Goal: Information Seeking & Learning: Learn about a topic

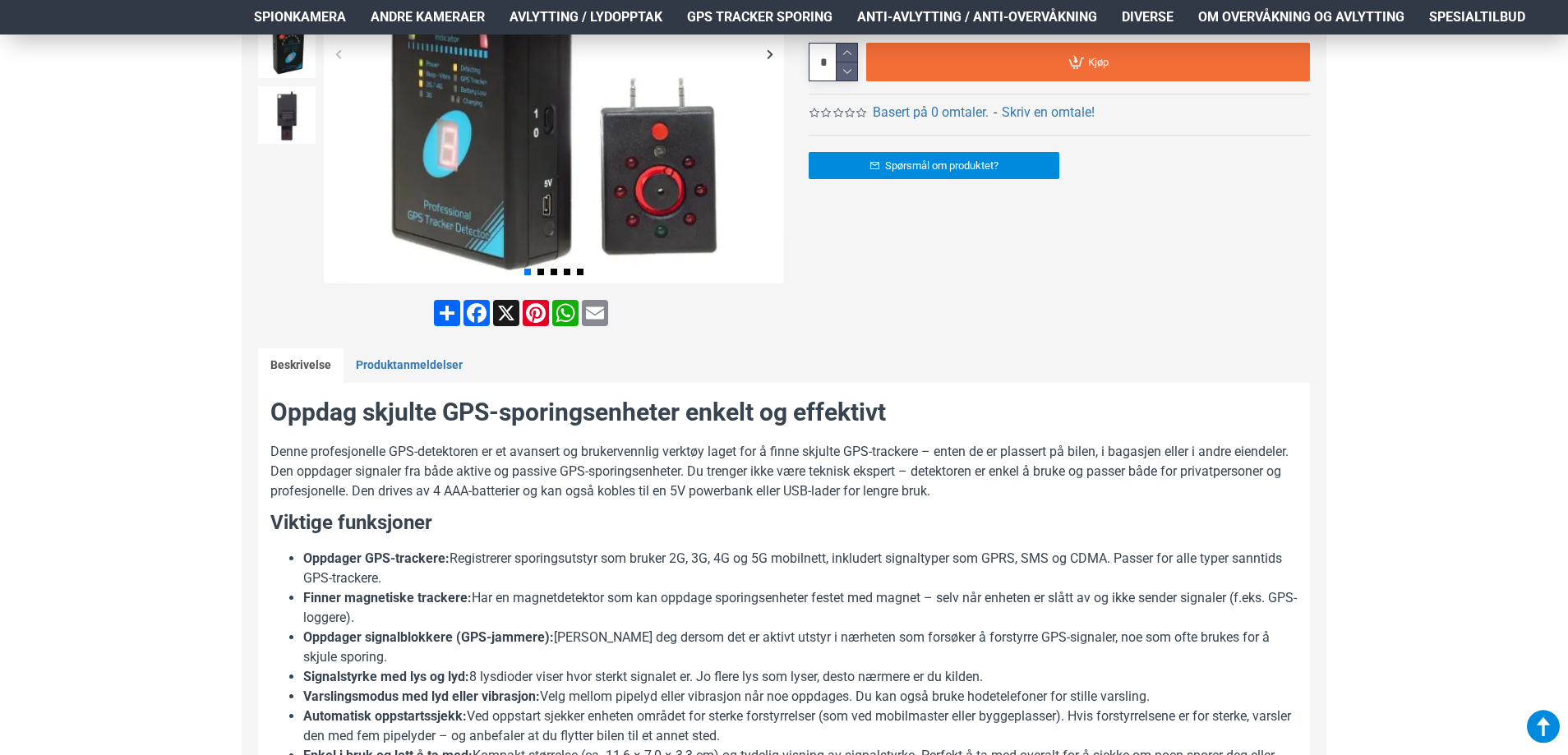
scroll to position [493, 0]
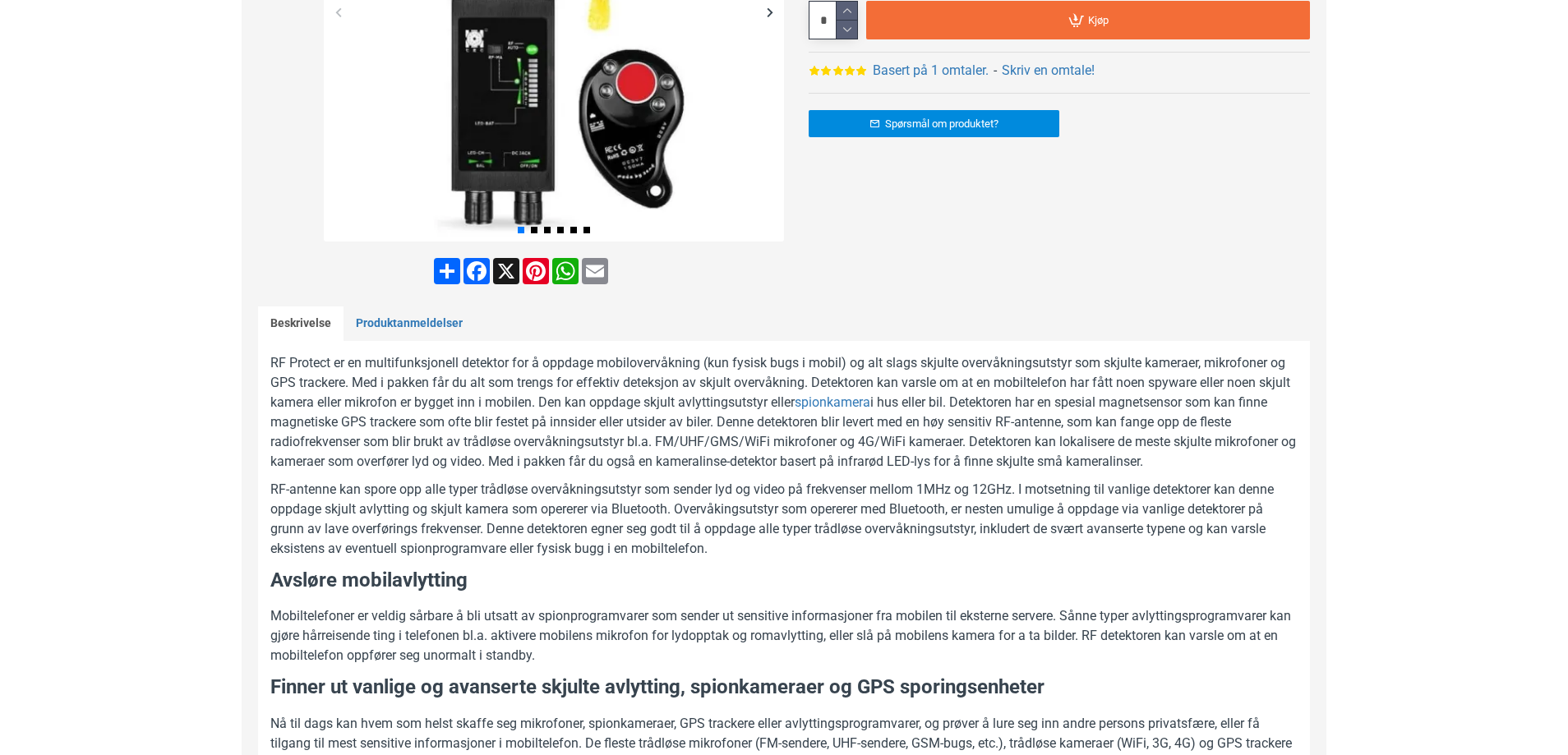
scroll to position [575, 0]
